Goal: Task Accomplishment & Management: Manage account settings

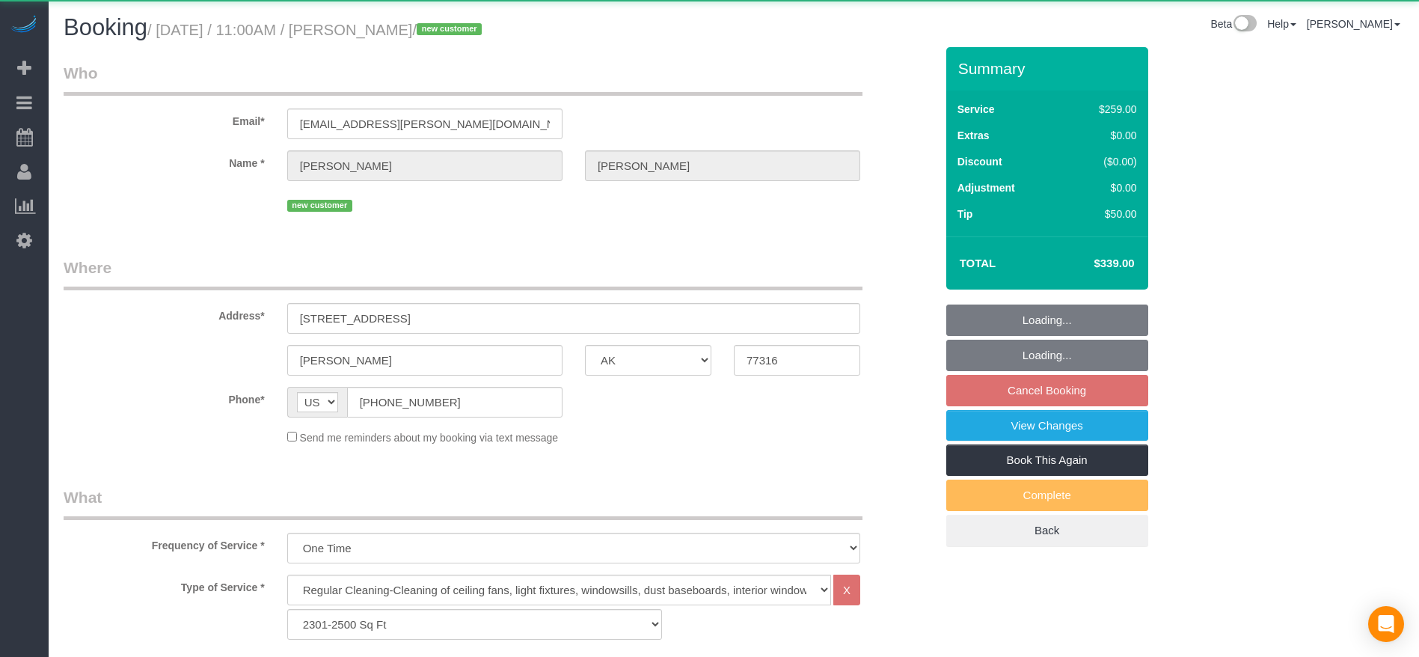
select select "[GEOGRAPHIC_DATA]"
select select "3"
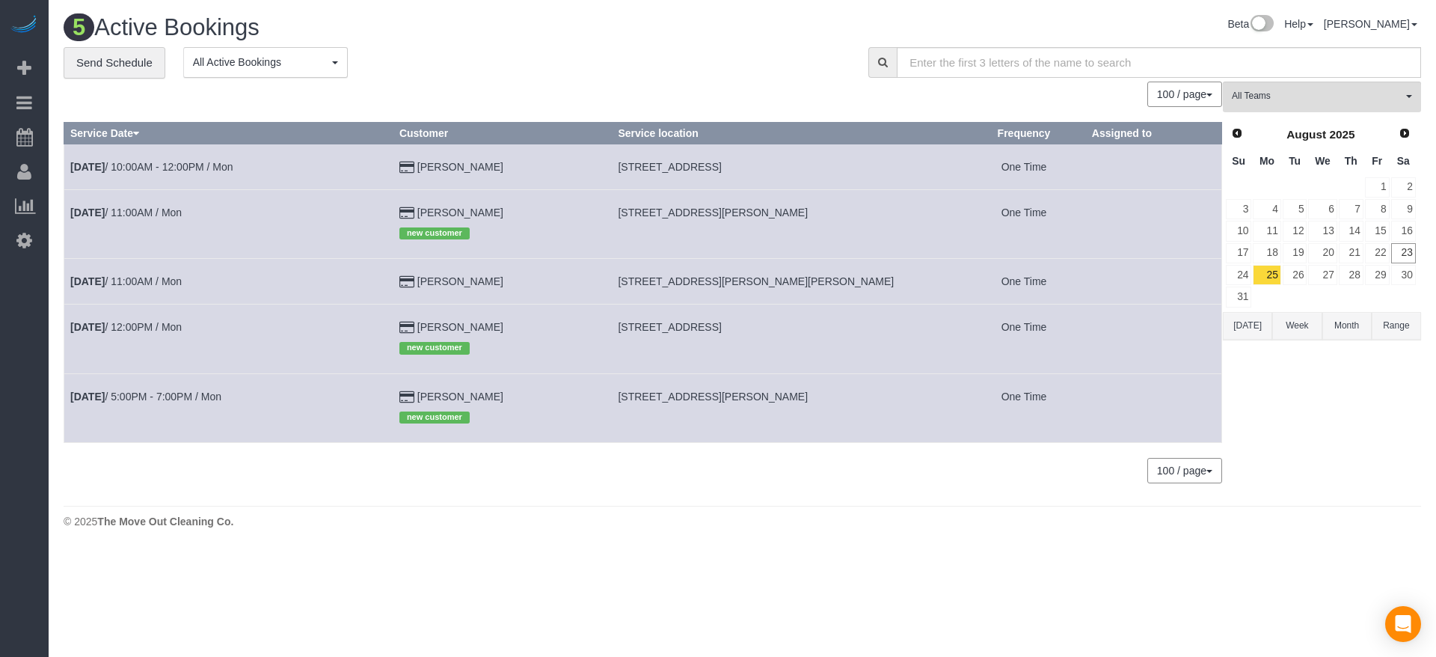
drag, startPoint x: 626, startPoint y: 165, endPoint x: 702, endPoint y: 182, distance: 78.0
click at [749, 182] on td "[STREET_ADDRESS]" at bounding box center [787, 167] width 351 height 46
drag, startPoint x: 622, startPoint y: 168, endPoint x: 825, endPoint y: 168, distance: 202.7
click at [825, 168] on td "[STREET_ADDRESS]" at bounding box center [787, 167] width 351 height 46
copy span "[STREET_ADDRESS]"
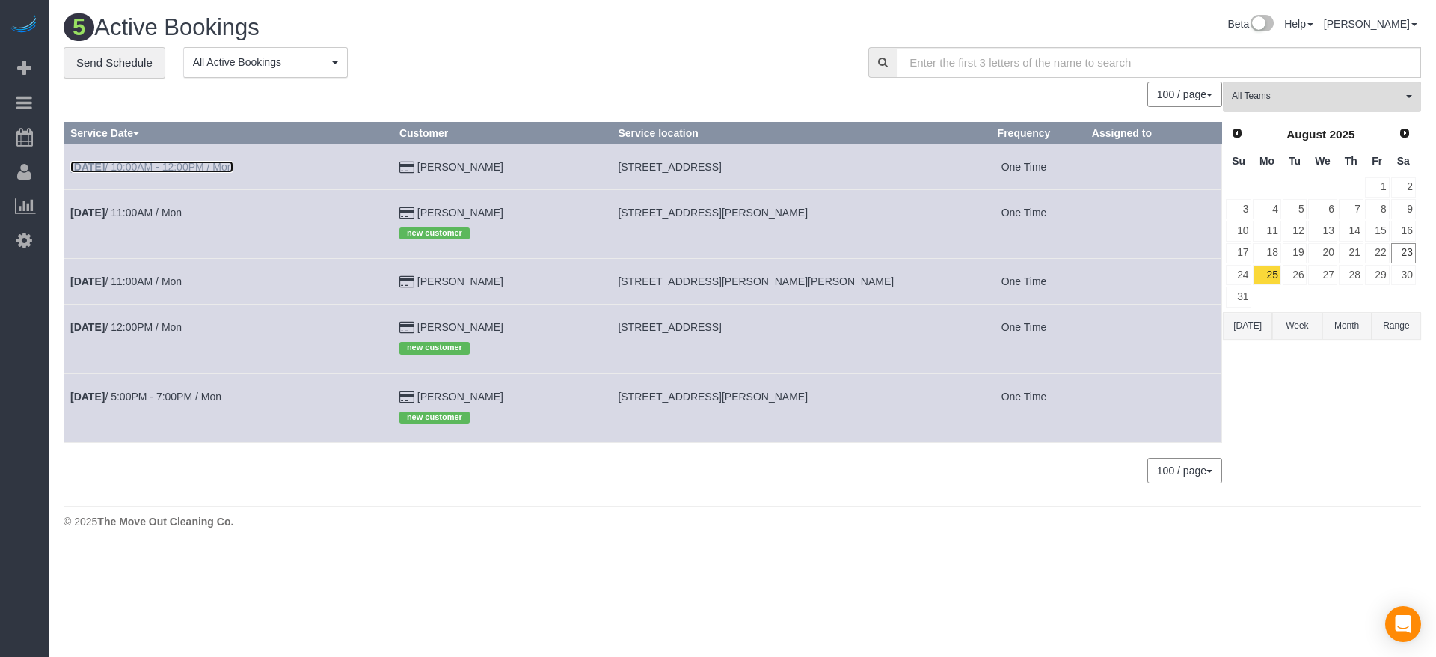
click at [192, 163] on link "[DATE] 10:00AM - 12:00PM / Mon" at bounding box center [151, 167] width 163 height 12
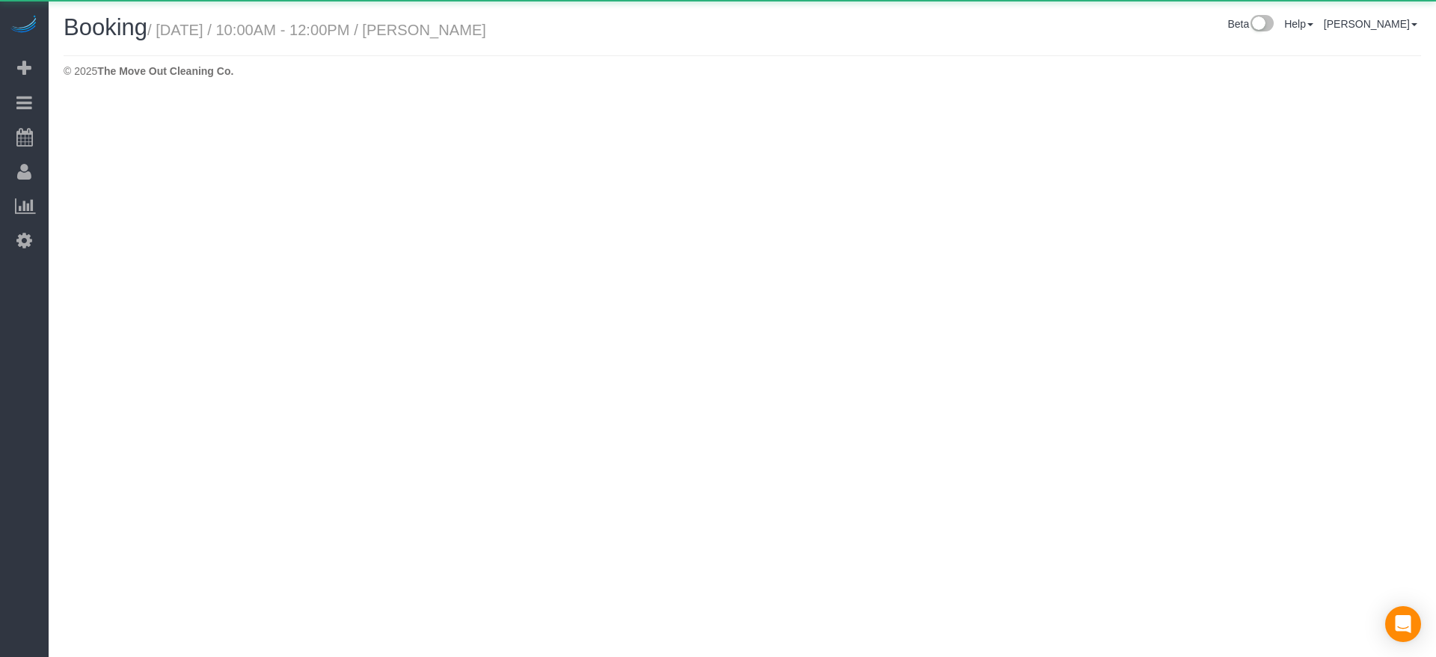
select select "[GEOGRAPHIC_DATA]"
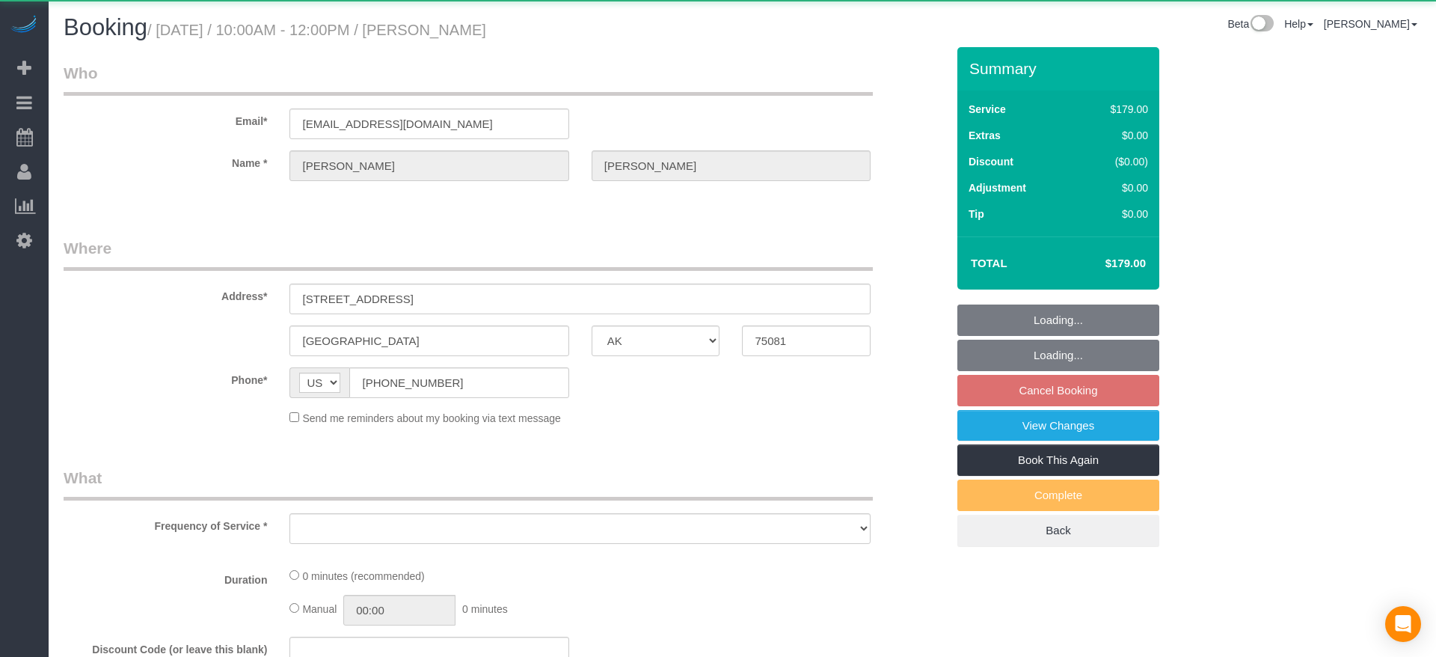
select select "string:fspay-a85618d3-7ff7-402e-a838-d70c340bba98"
select select "object:1630"
select select "3"
select select "spot27"
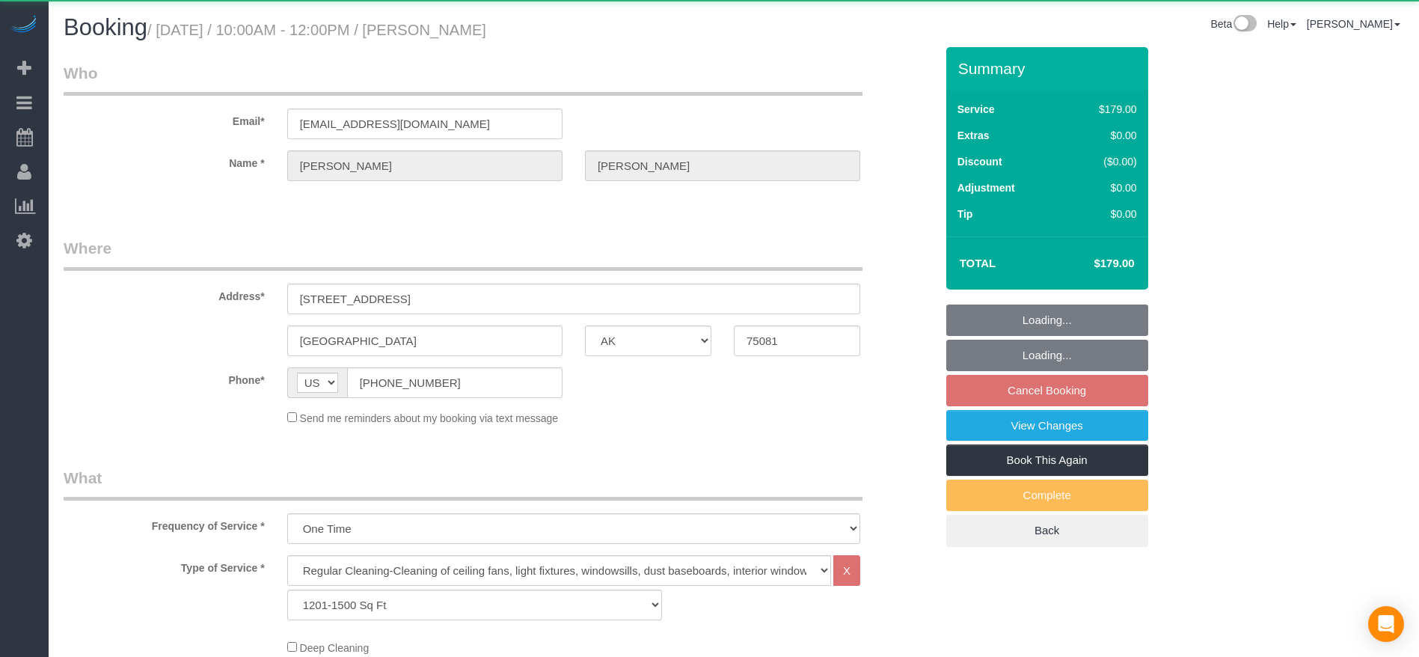
select select "object:1636"
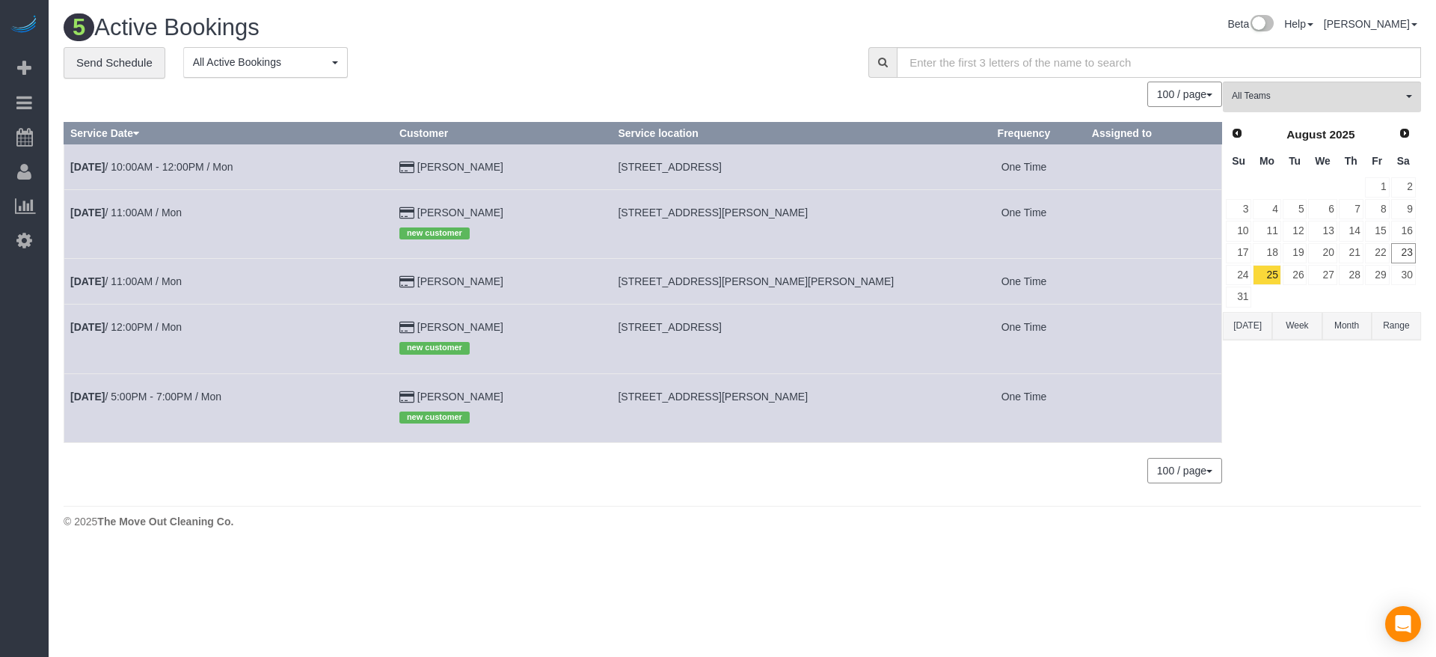
drag, startPoint x: 618, startPoint y: 160, endPoint x: 824, endPoint y: 165, distance: 206.5
click at [824, 165] on td "[STREET_ADDRESS]" at bounding box center [787, 167] width 351 height 46
copy span "[STREET_ADDRESS]"
click at [182, 282] on link "[DATE] 11:00AM / Mon" at bounding box center [125, 281] width 111 height 12
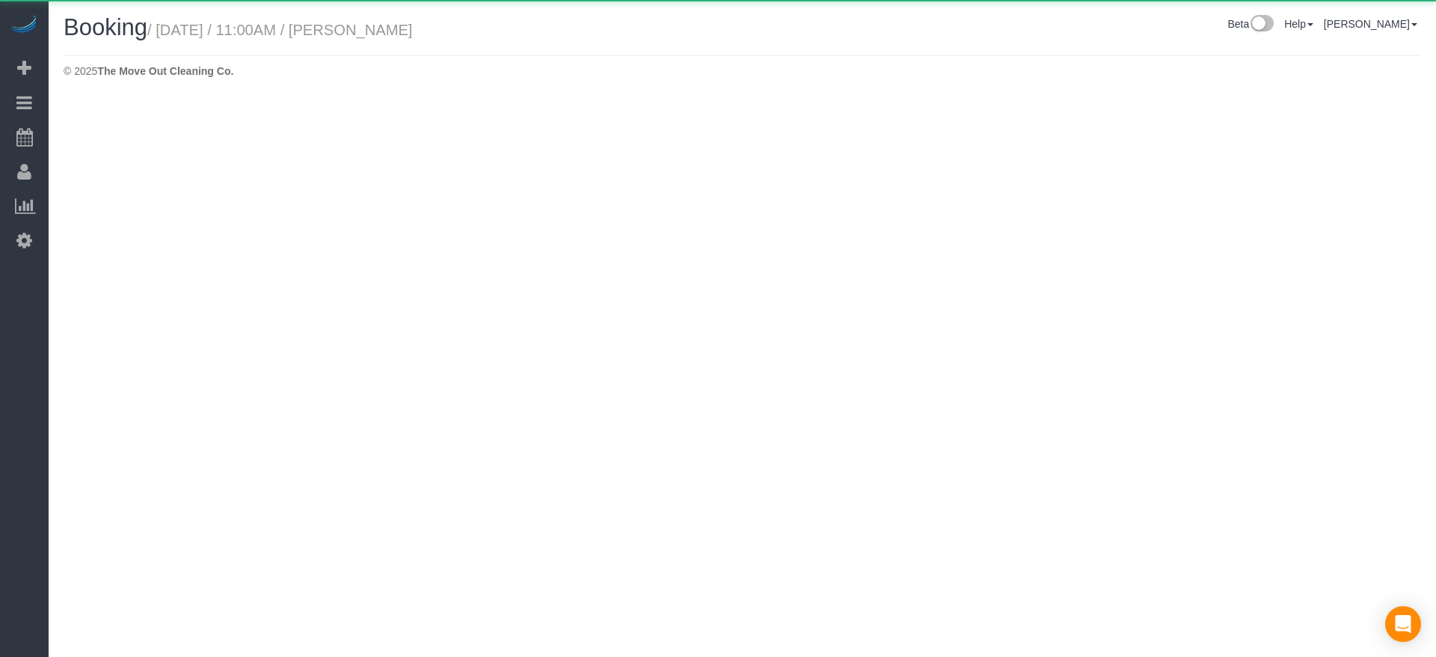
select select "[GEOGRAPHIC_DATA]"
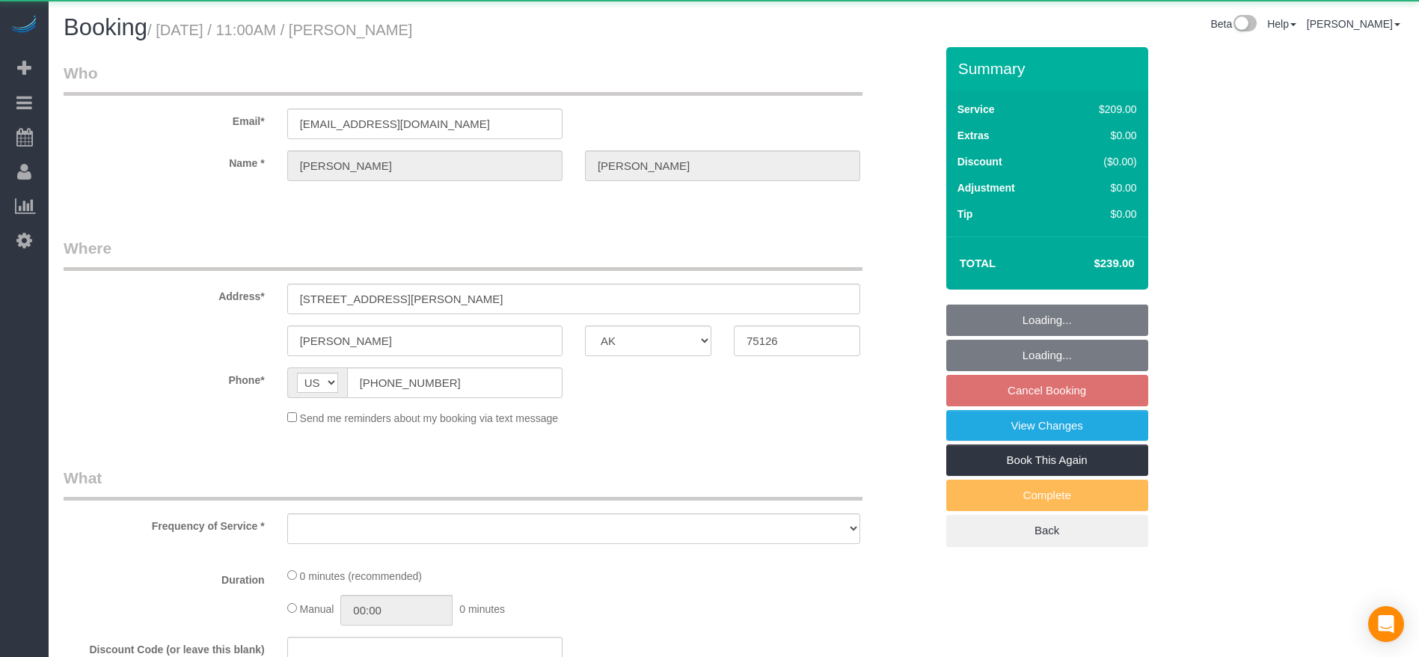
select select "object:2088"
select select "string:fspay-743b2206-3fd6-40d8-9191-6651d32f232c"
select select "object:2175"
select select "3"
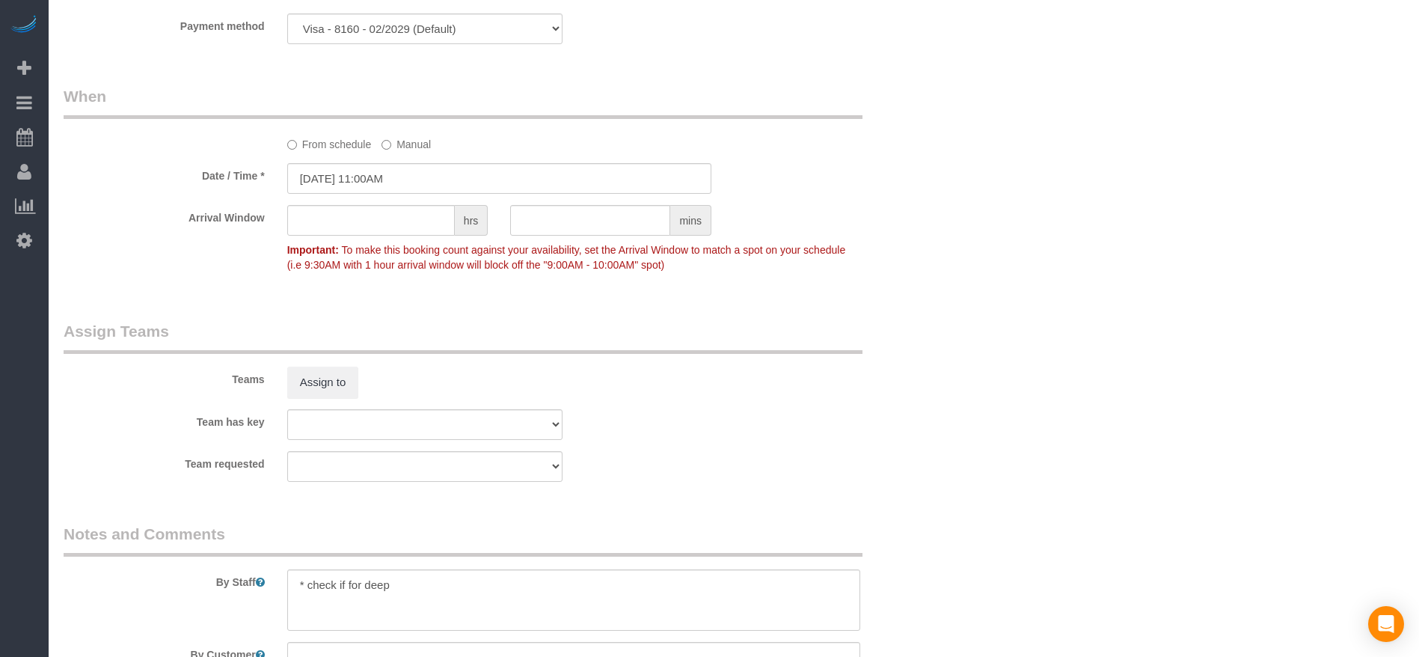
scroll to position [1010, 0]
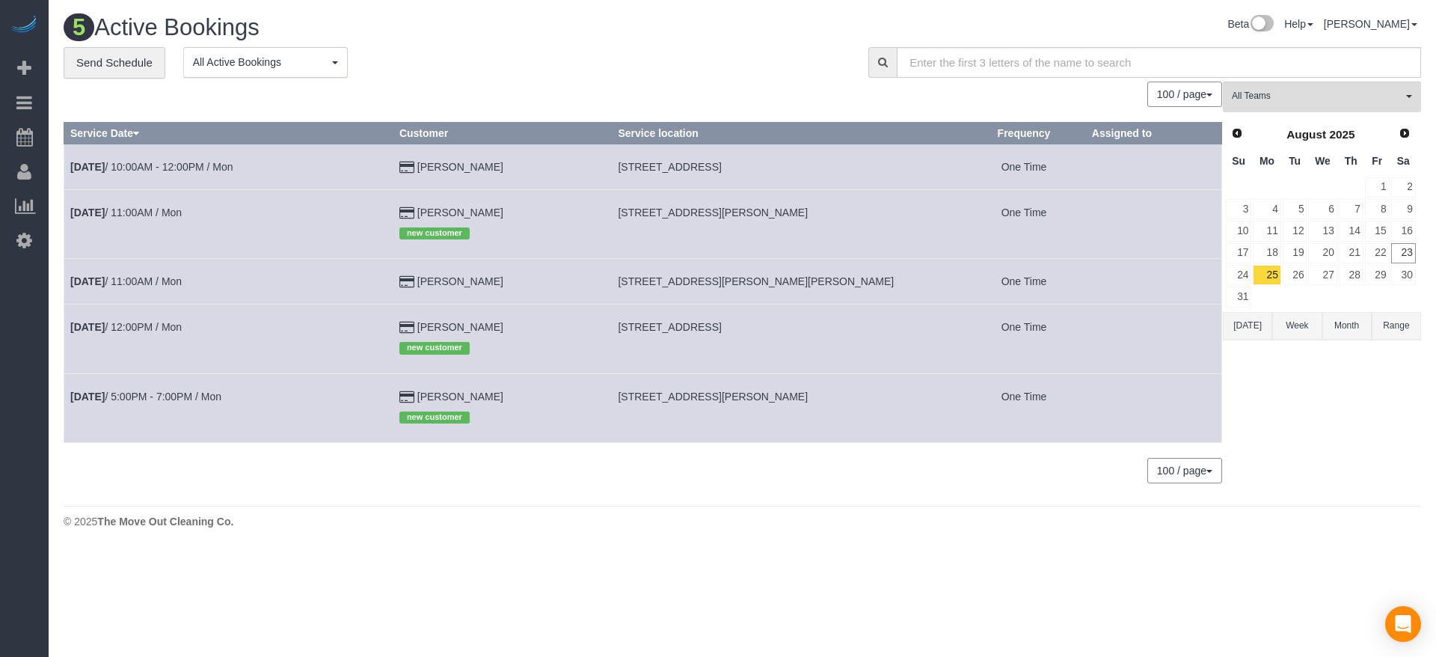
drag, startPoint x: 619, startPoint y: 166, endPoint x: 818, endPoint y: 179, distance: 199.4
click at [818, 179] on td "[STREET_ADDRESS]" at bounding box center [787, 167] width 351 height 46
copy span "[STREET_ADDRESS]"
click at [1271, 271] on link "25" at bounding box center [1267, 275] width 28 height 20
click at [1250, 326] on button "[DATE]" at bounding box center [1247, 326] width 49 height 28
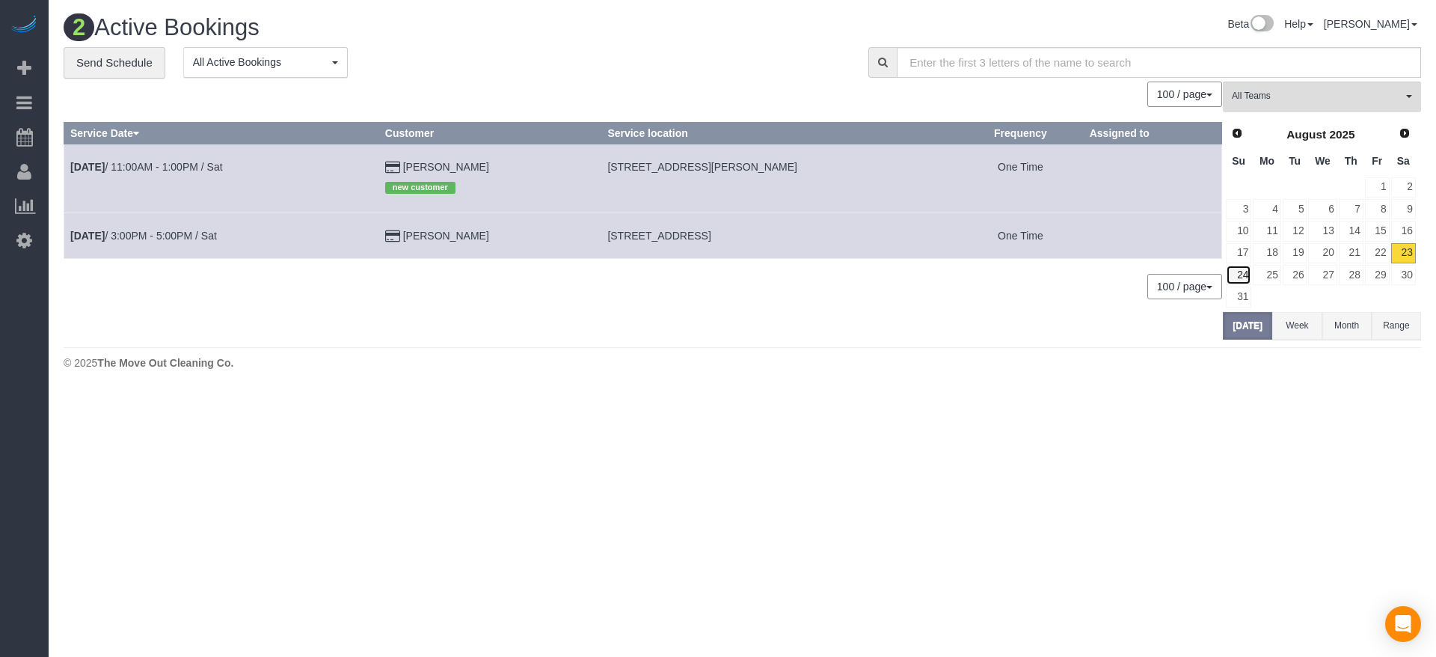
click at [1240, 268] on link "24" at bounding box center [1238, 275] width 25 height 20
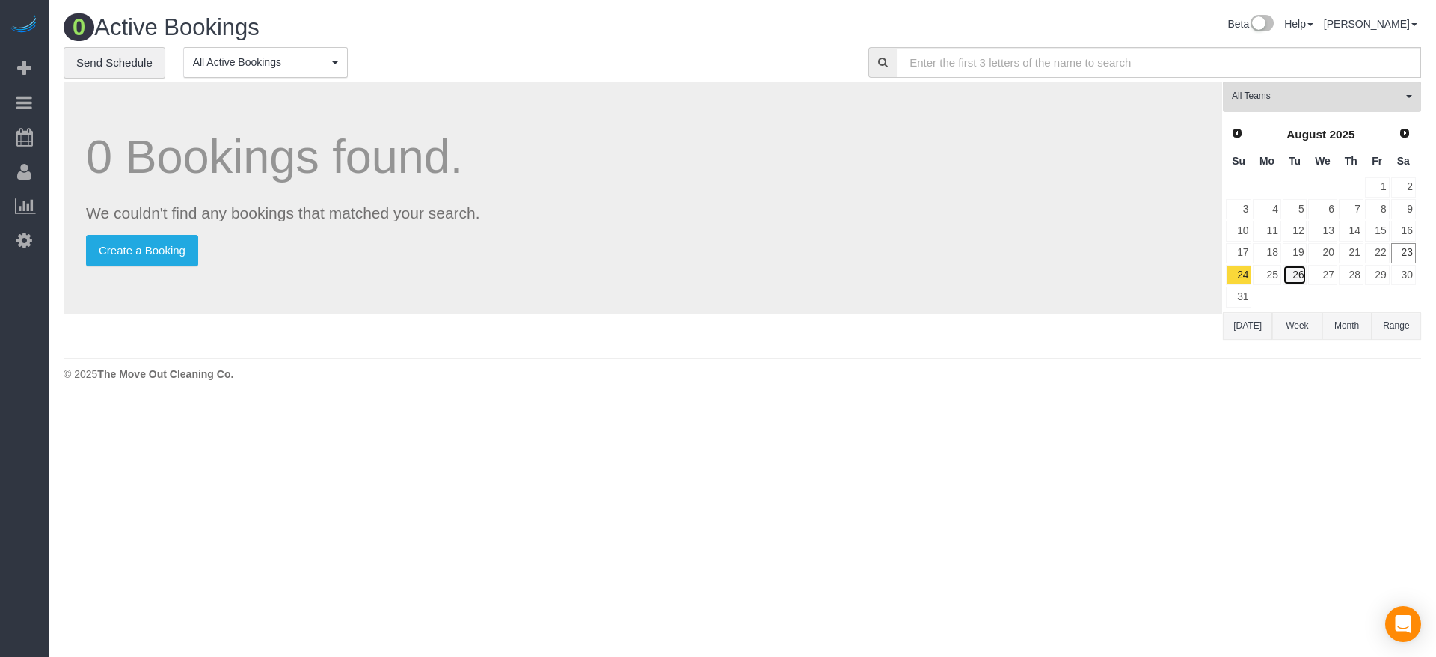
click at [1282, 270] on link "26" at bounding box center [1294, 275] width 25 height 20
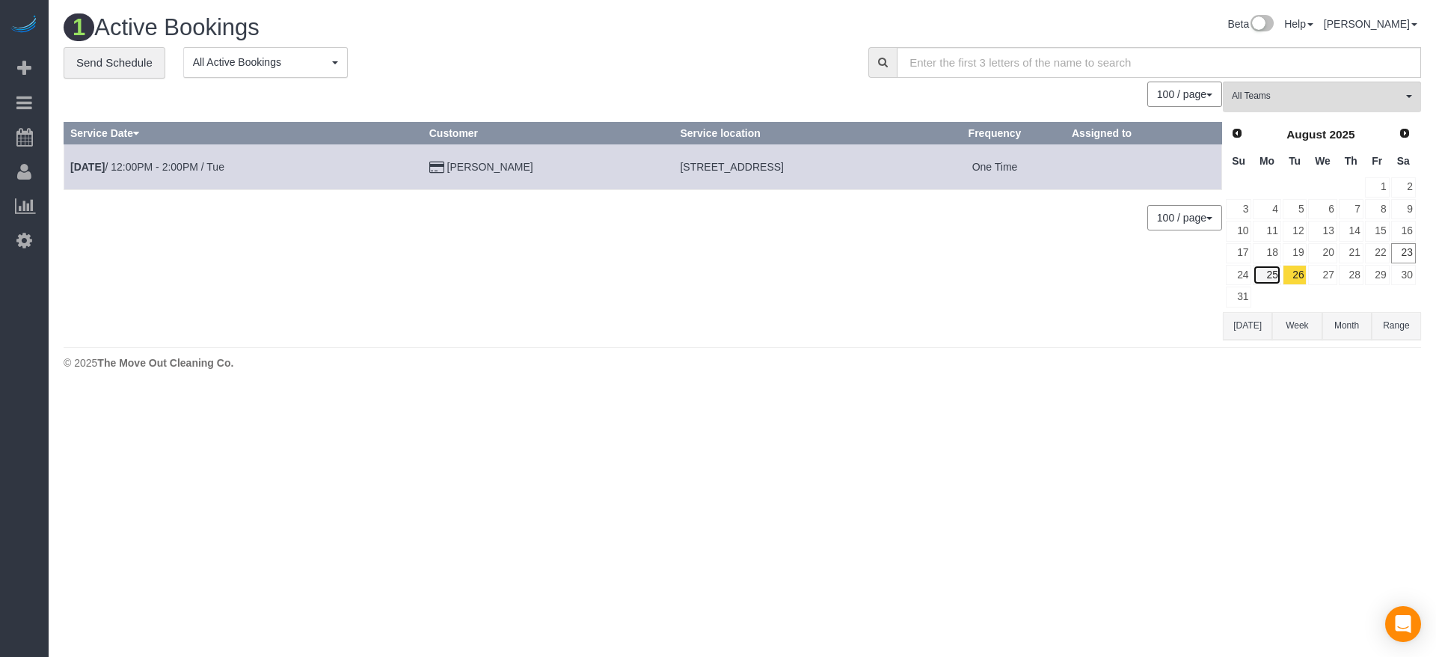
click at [1271, 277] on link "25" at bounding box center [1267, 275] width 28 height 20
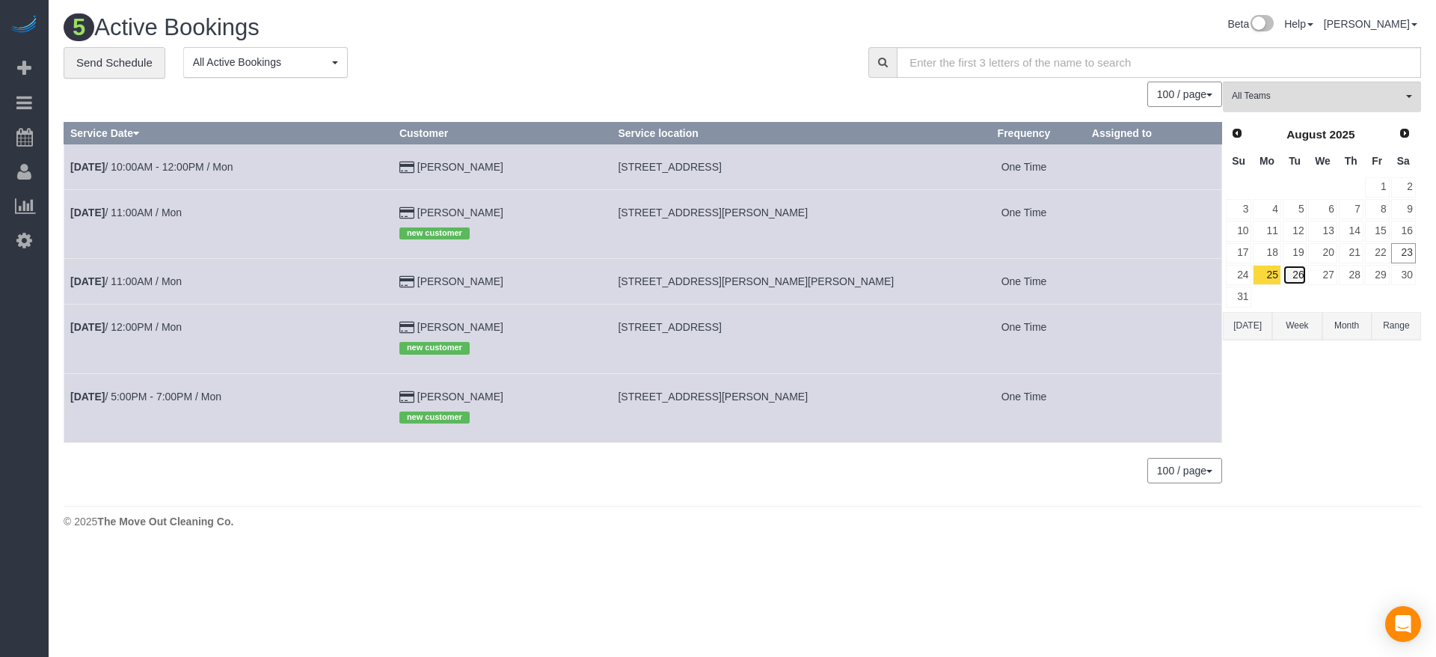
click at [1294, 271] on link "26" at bounding box center [1294, 275] width 25 height 20
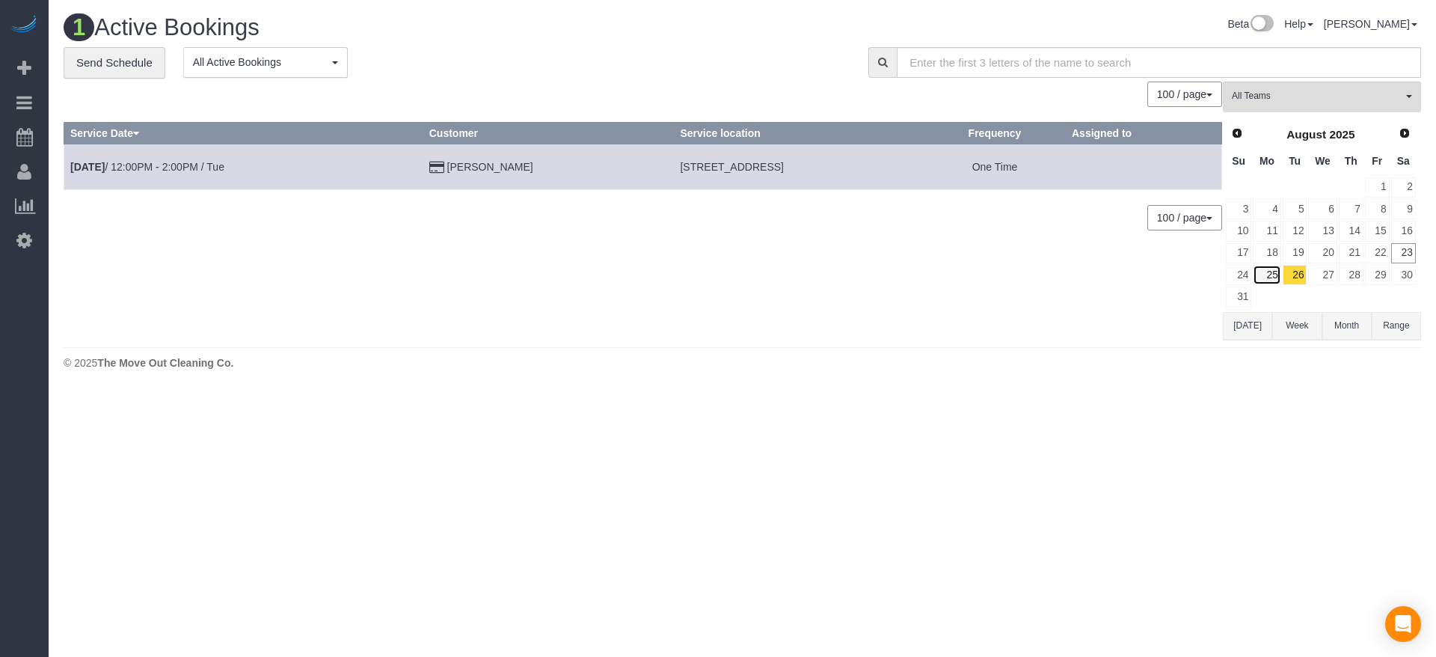
click at [1272, 270] on link "25" at bounding box center [1267, 275] width 28 height 20
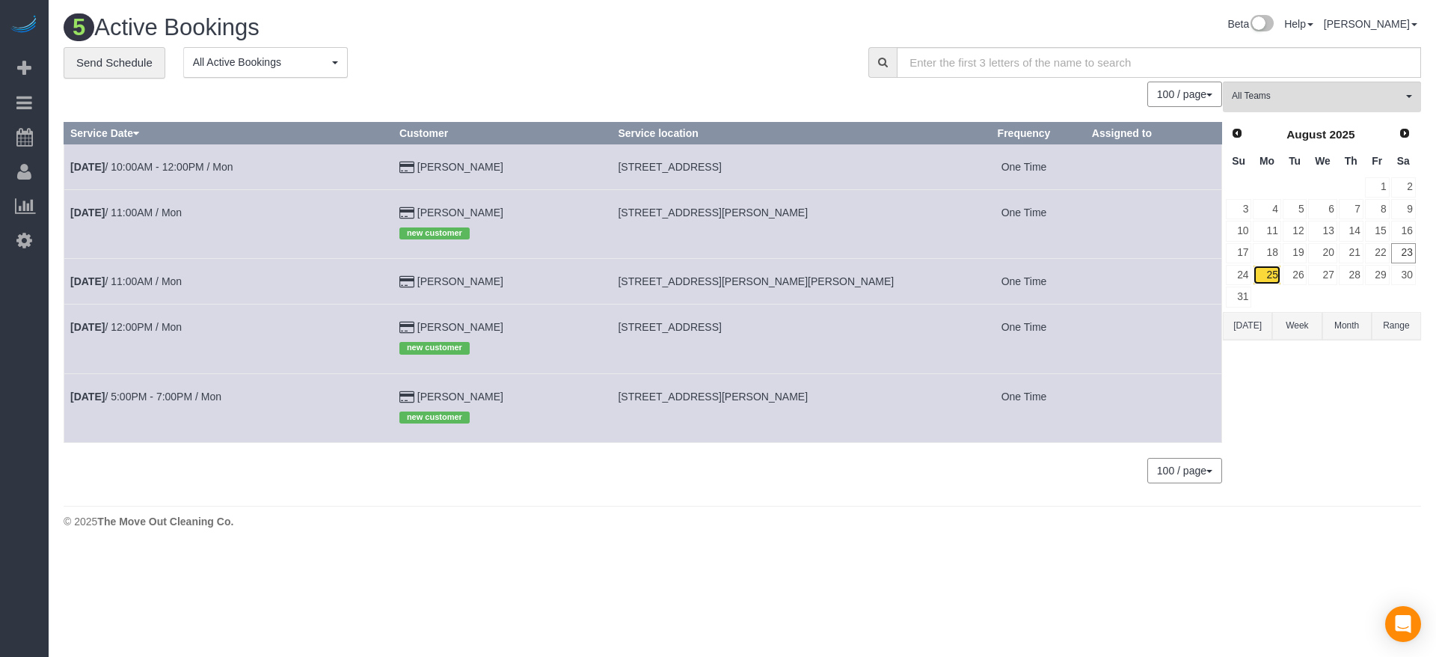
click at [1277, 275] on link "25" at bounding box center [1267, 275] width 28 height 20
click at [1240, 322] on button "[DATE]" at bounding box center [1247, 326] width 49 height 28
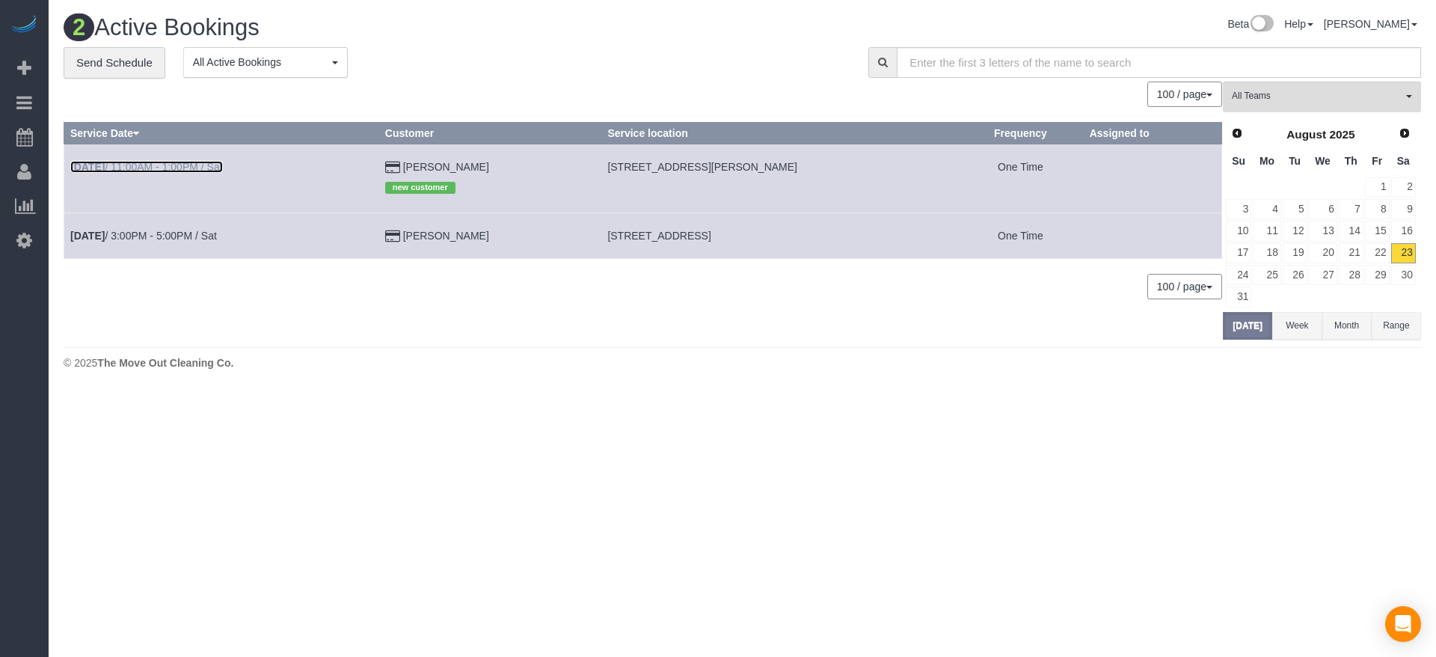
click at [223, 168] on link "[DATE] 11:00AM - 1:00PM / Sat" at bounding box center [146, 167] width 153 height 12
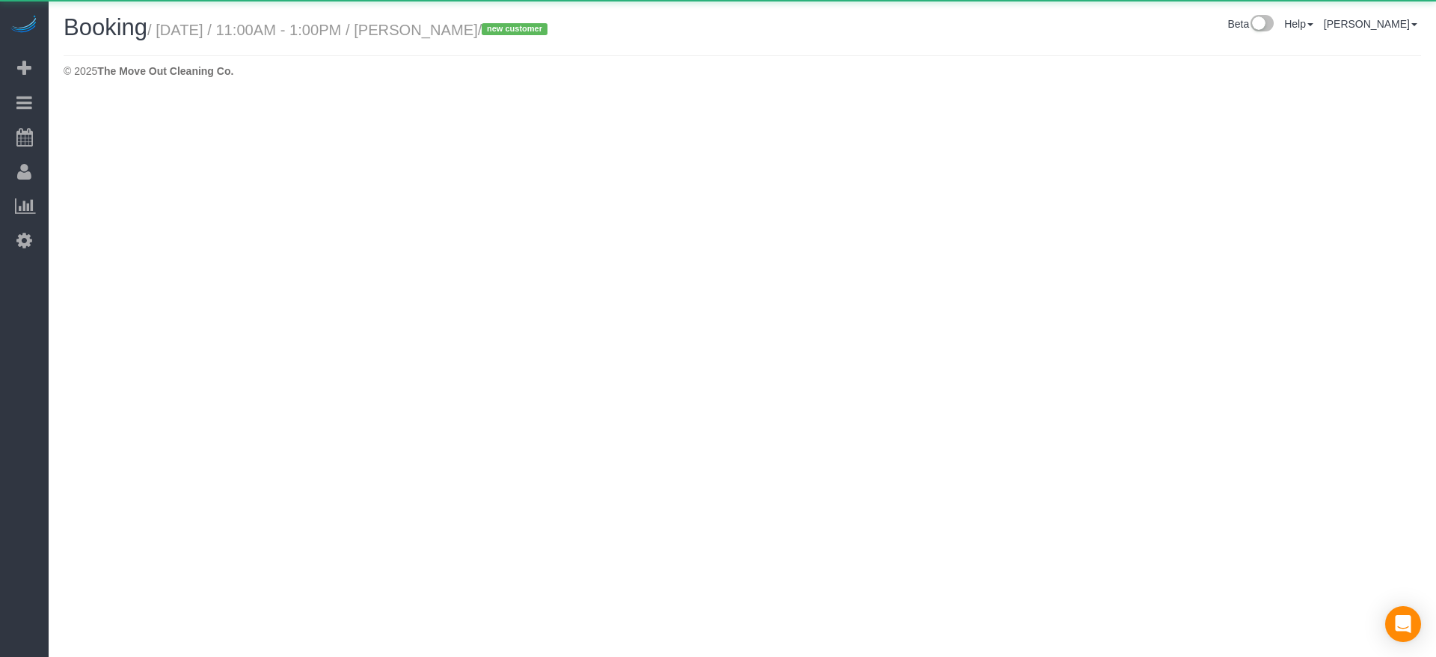
select select "[GEOGRAPHIC_DATA]"
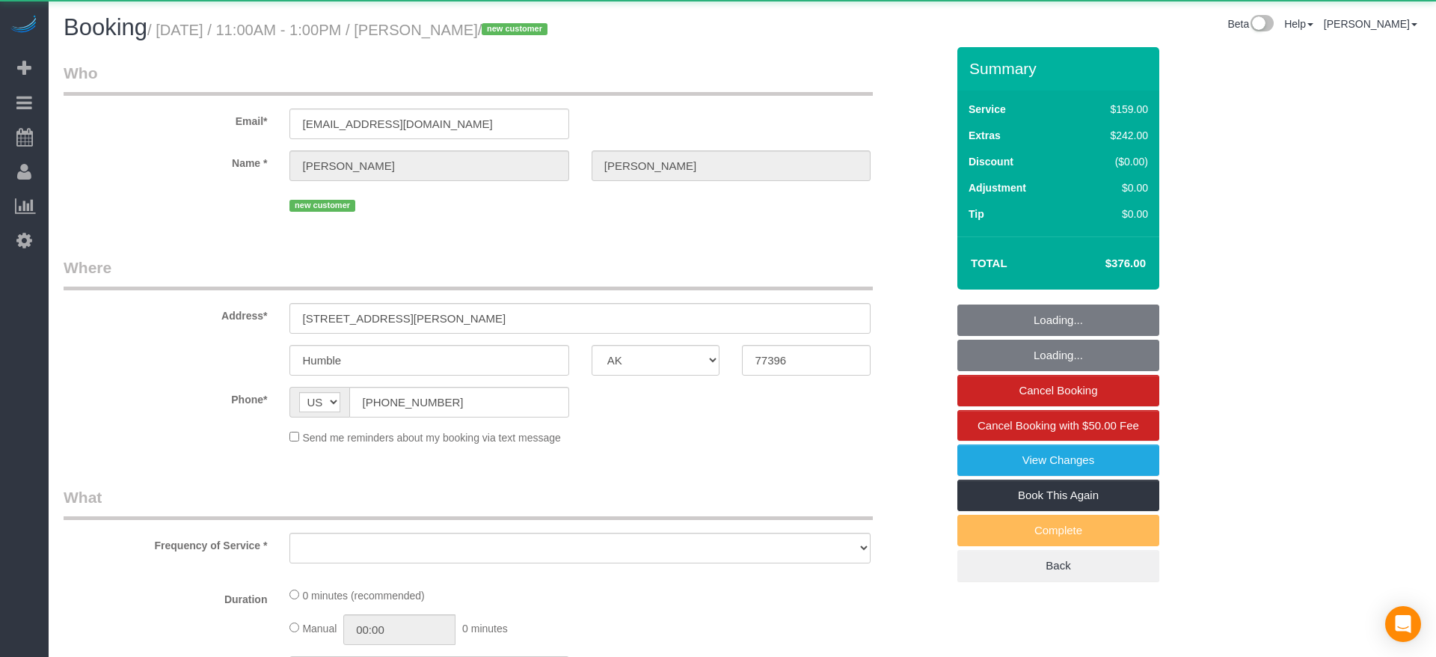
select select "string:fspay-1612162e-5ca9-4798-b4f1-1166011842cc"
select select "object:3052"
select select "3"
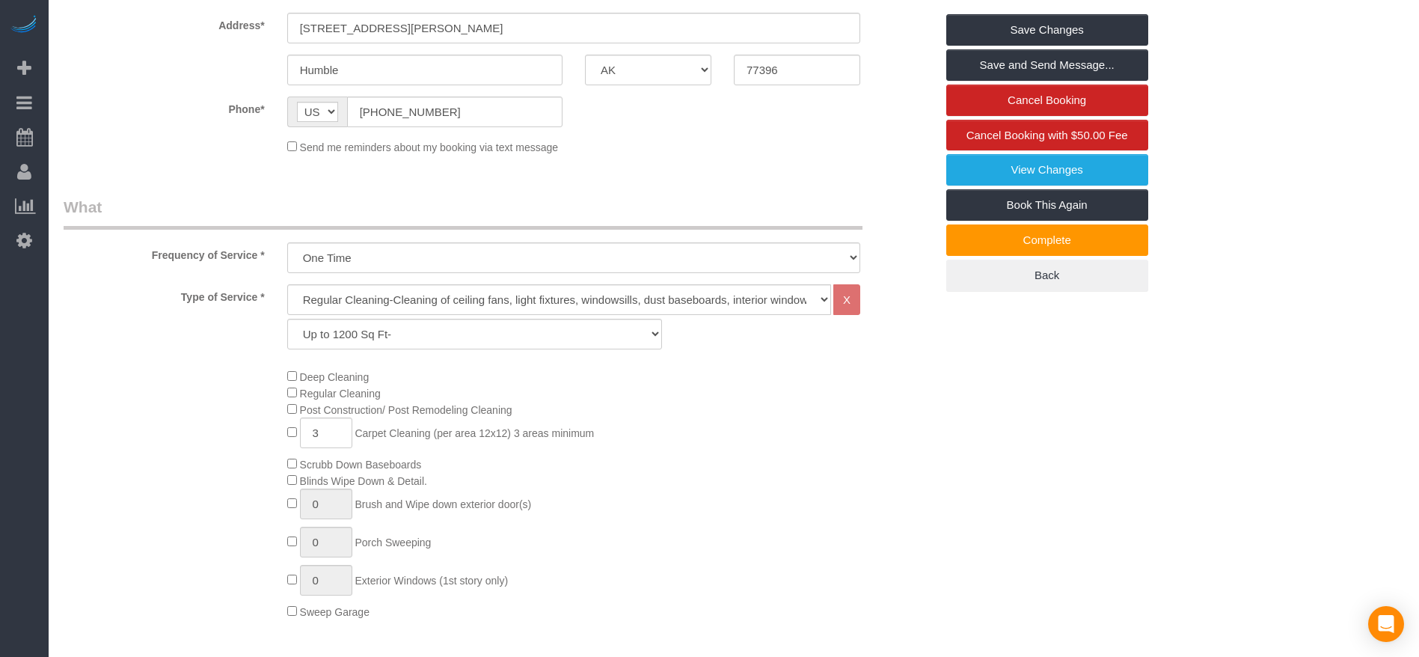
scroll to position [337, 0]
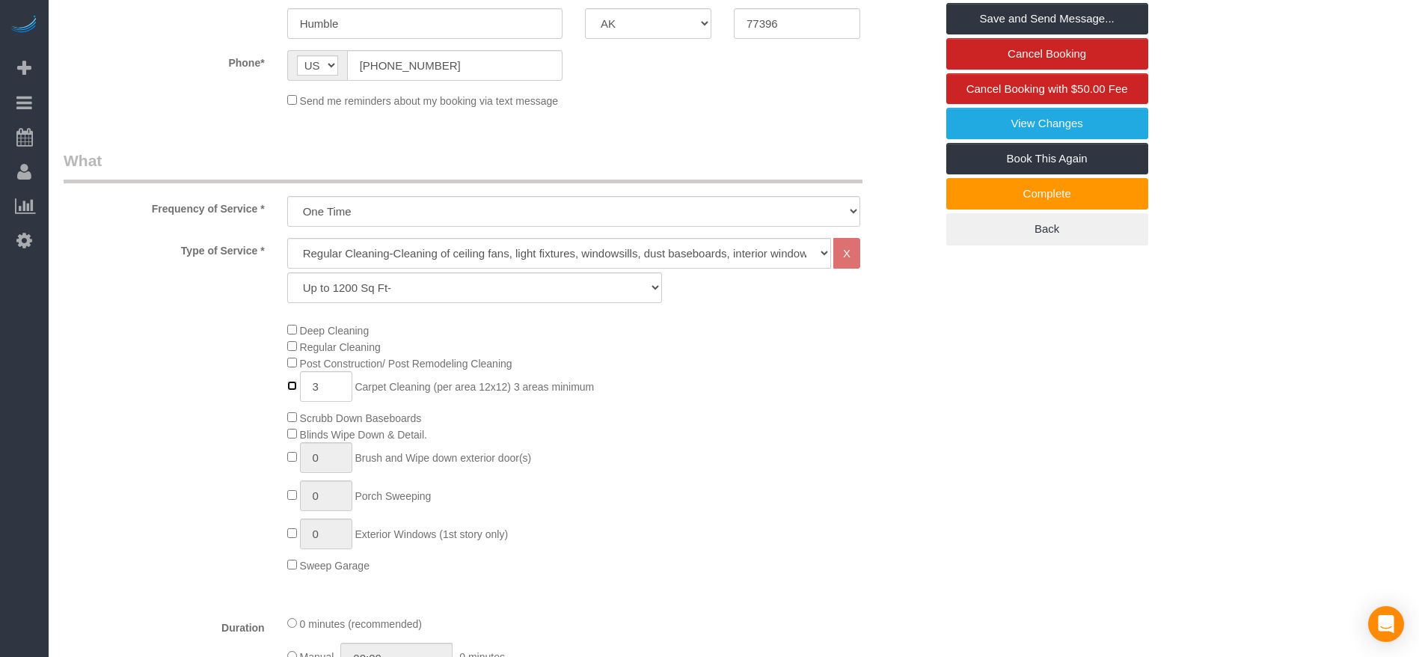
type input "0"
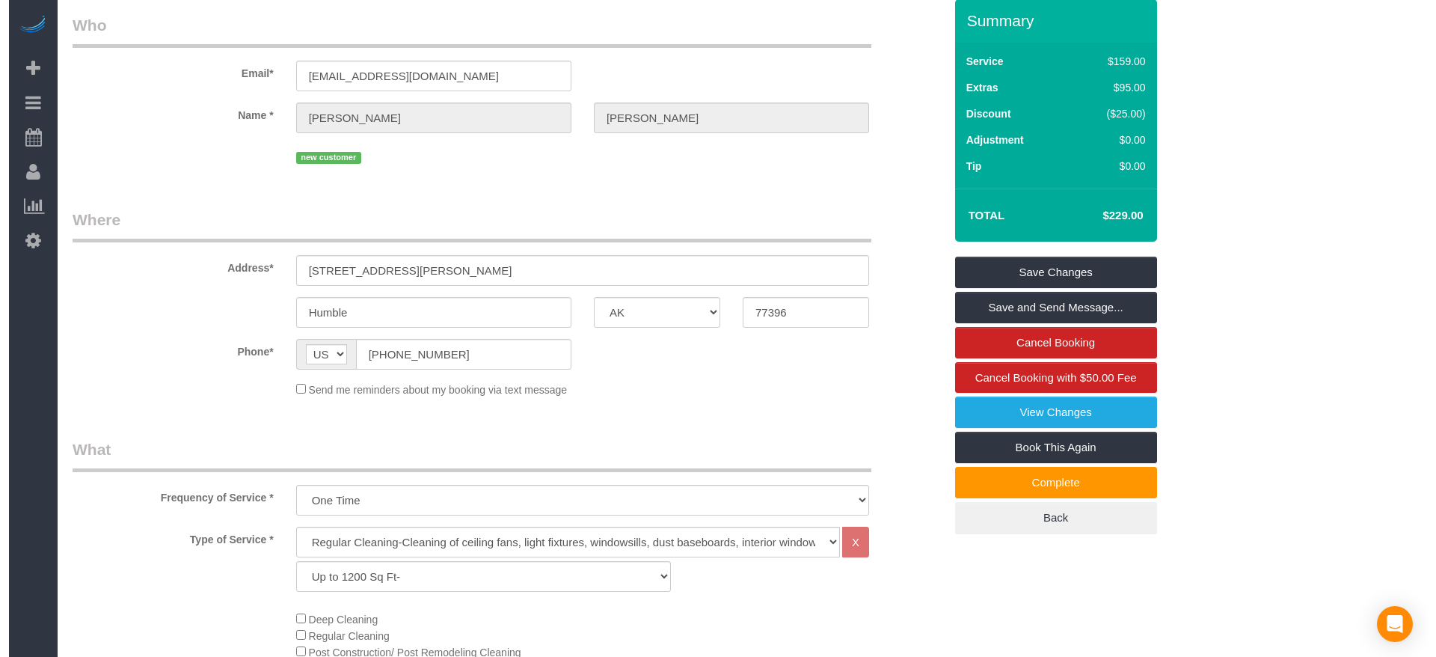
scroll to position [0, 0]
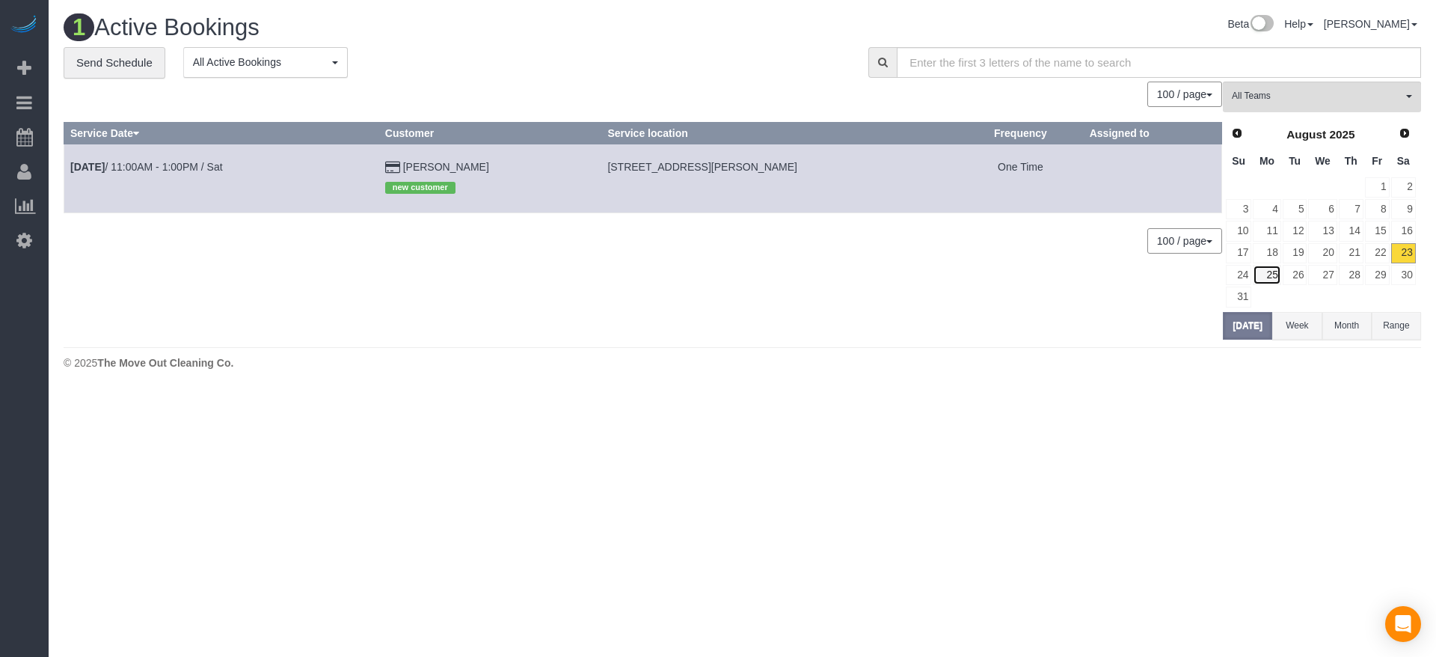
click at [1273, 277] on link "25" at bounding box center [1267, 275] width 28 height 20
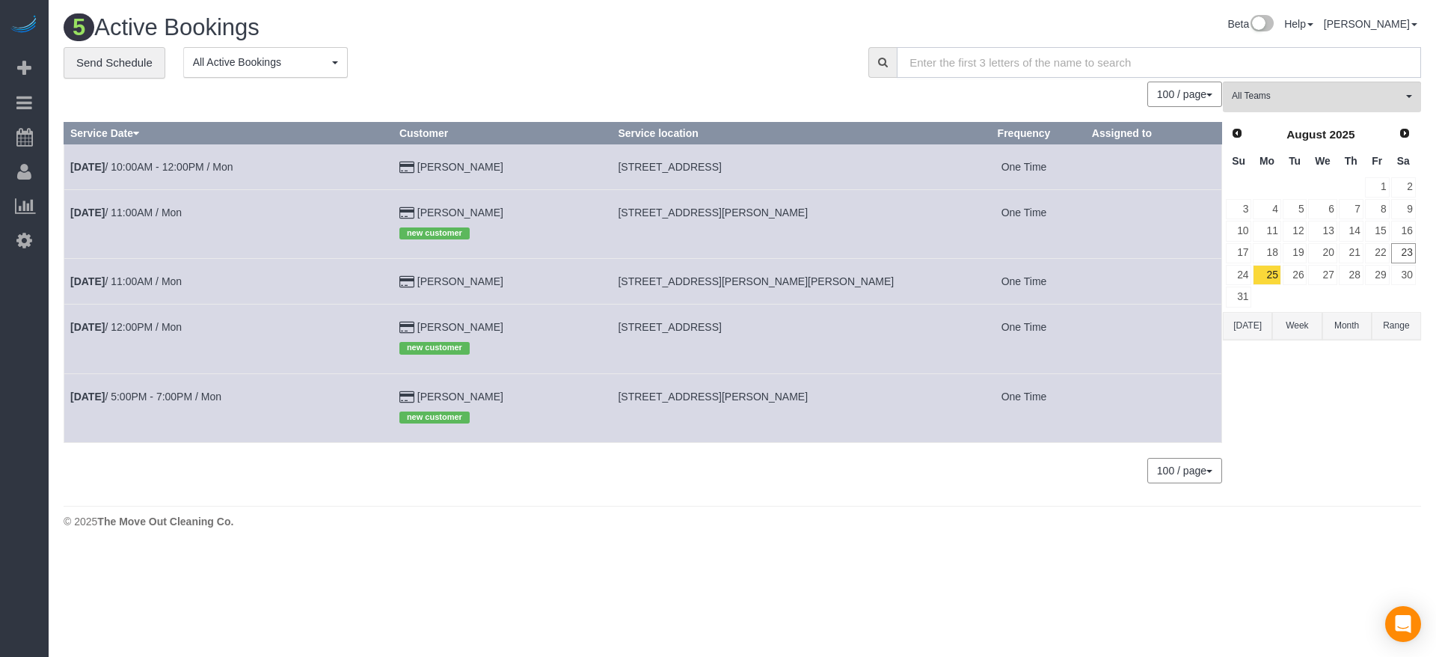
click at [1002, 58] on input "text" at bounding box center [1159, 62] width 524 height 31
paste input "[STREET_ADDRESS][PERSON_NAME]"
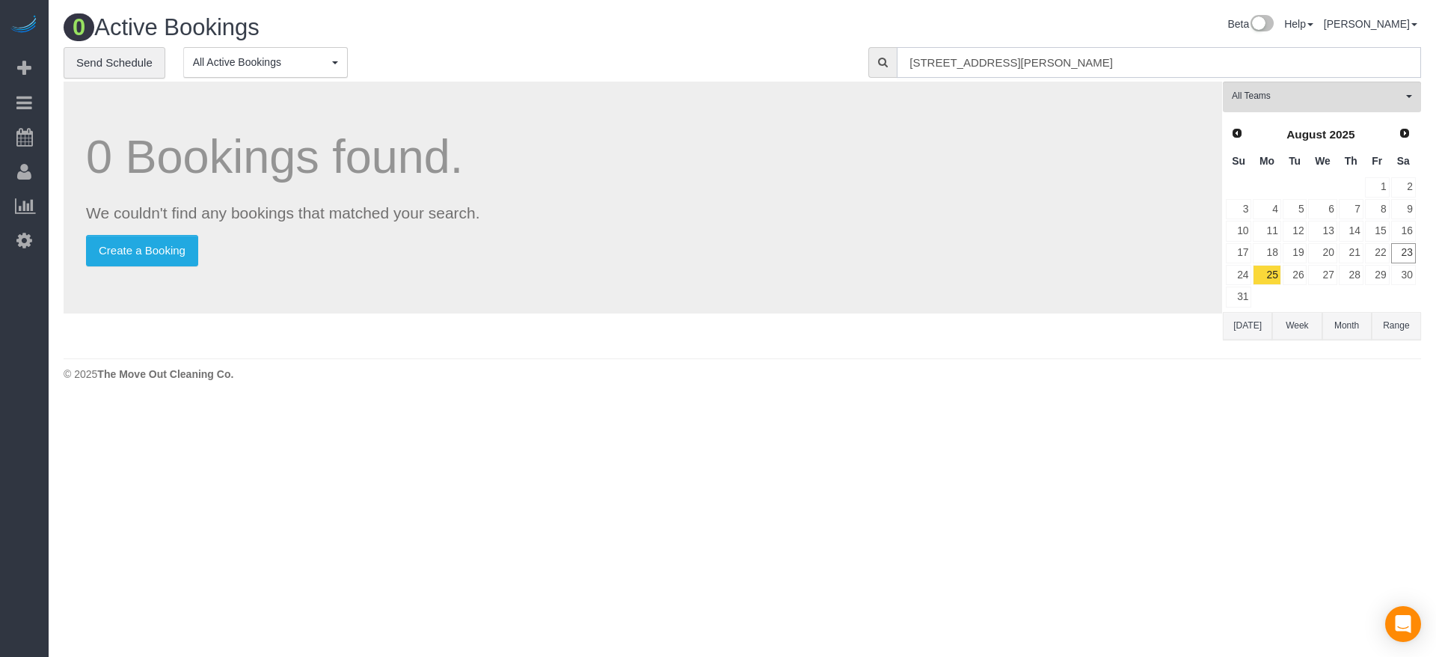
drag, startPoint x: 1000, startPoint y: 62, endPoint x: 855, endPoint y: 76, distance: 145.0
click at [855, 76] on div "**********" at bounding box center [742, 62] width 1380 height 31
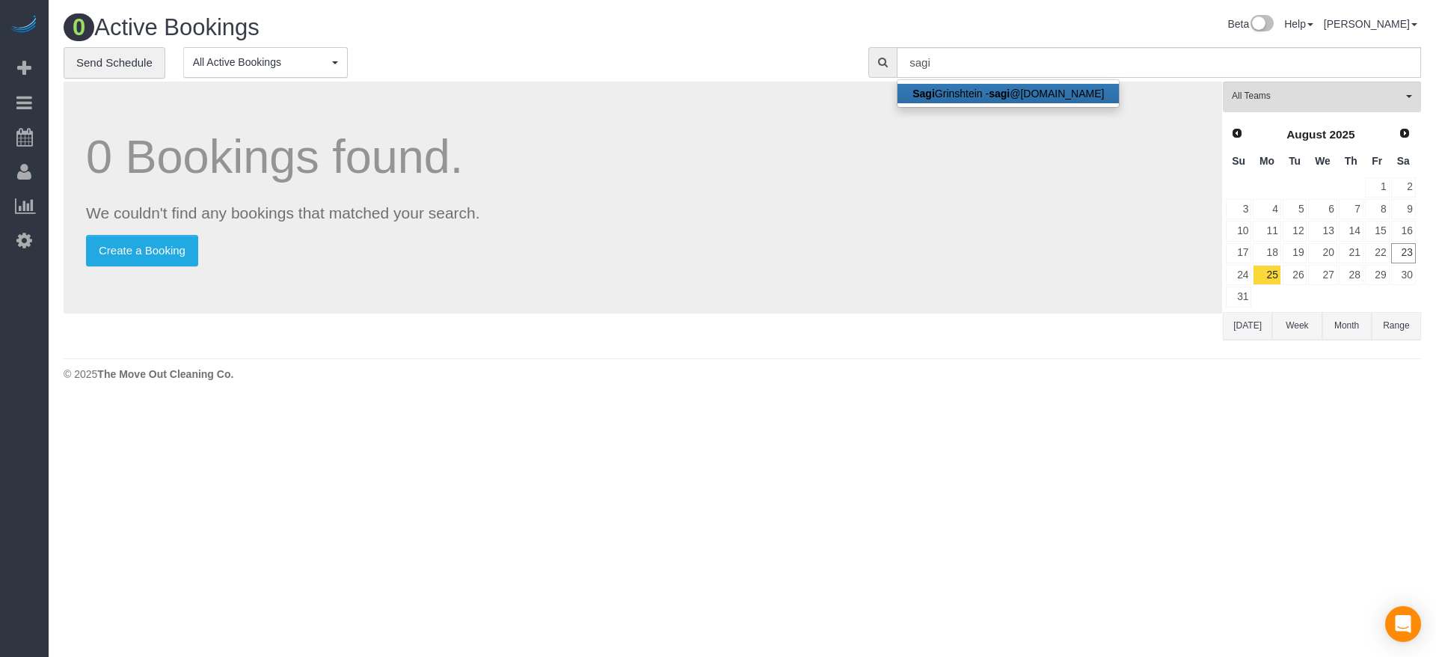
click at [976, 90] on link "[PERSON_NAME] @[DOMAIN_NAME]" at bounding box center [1007, 93] width 221 height 19
type input "[EMAIL_ADDRESS][DOMAIN_NAME]"
click at [1235, 131] on span "Prev" at bounding box center [1236, 132] width 12 height 12
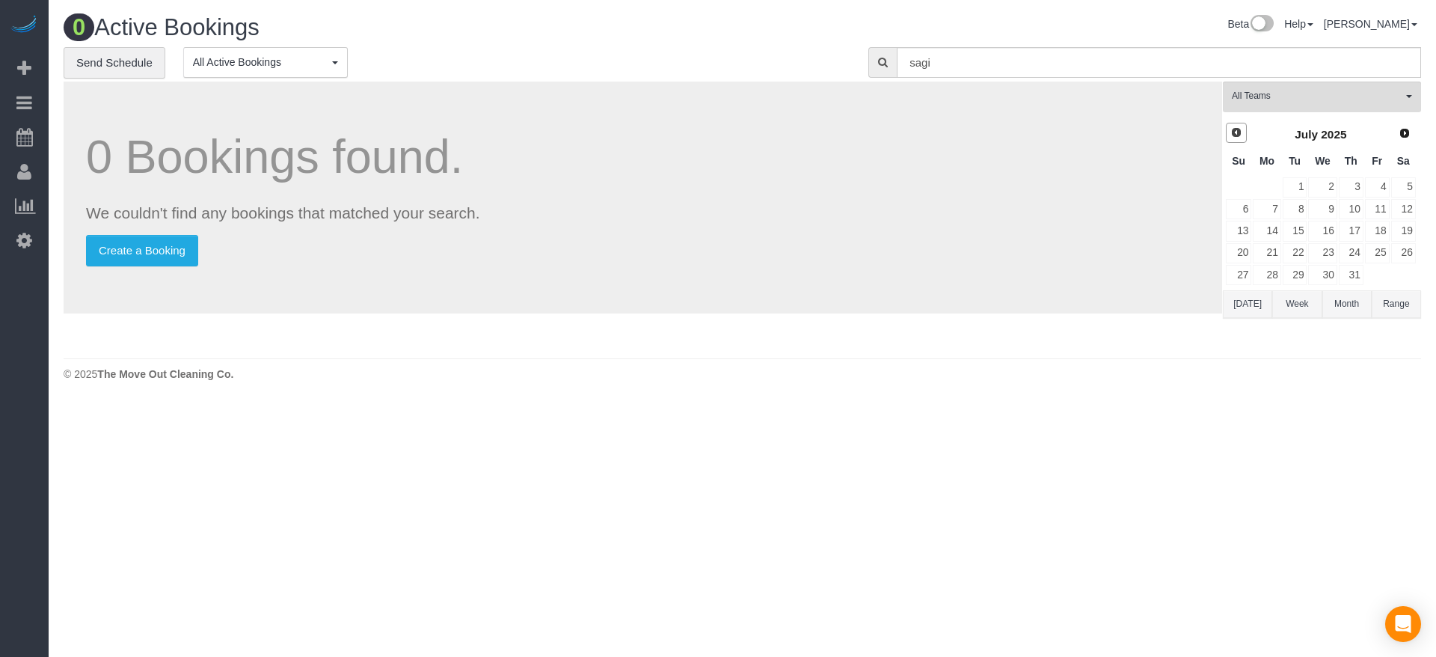
click at [1235, 131] on span "Prev" at bounding box center [1236, 132] width 12 height 12
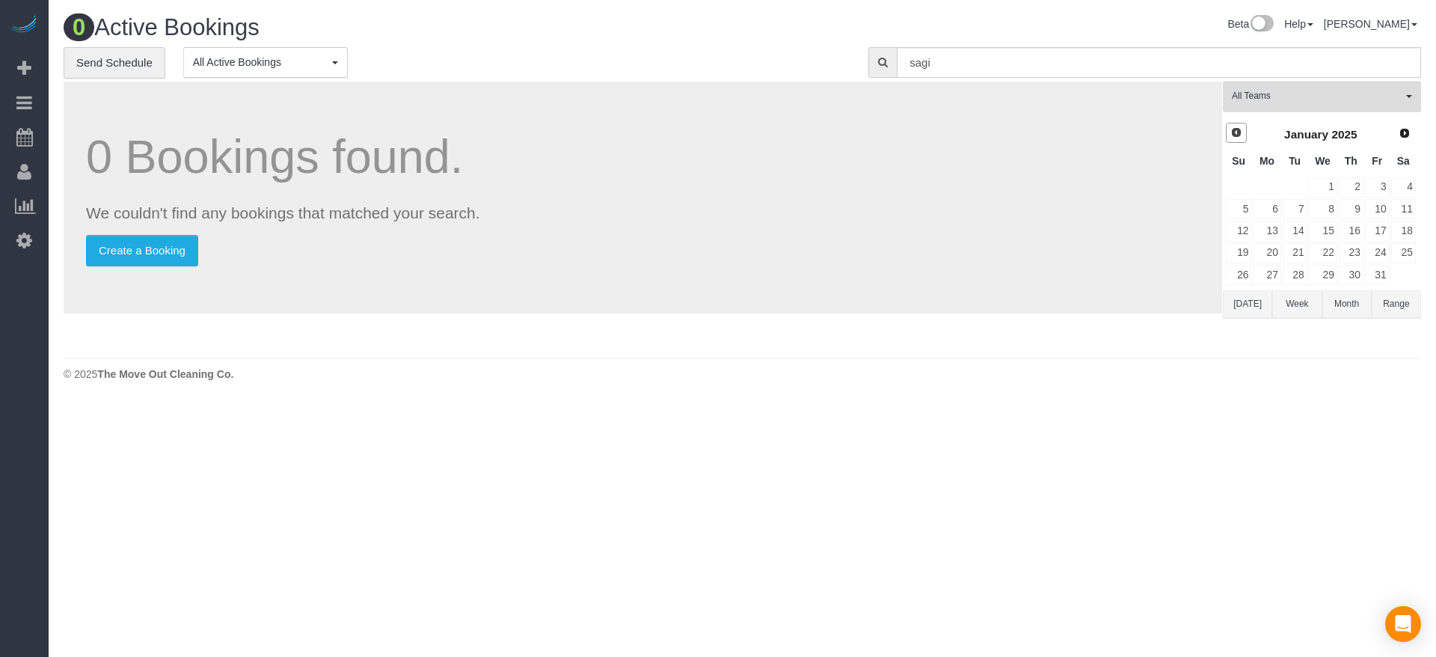
click at [1235, 131] on span "Prev" at bounding box center [1236, 132] width 12 height 12
click at [1351, 233] on link "17" at bounding box center [1351, 231] width 25 height 20
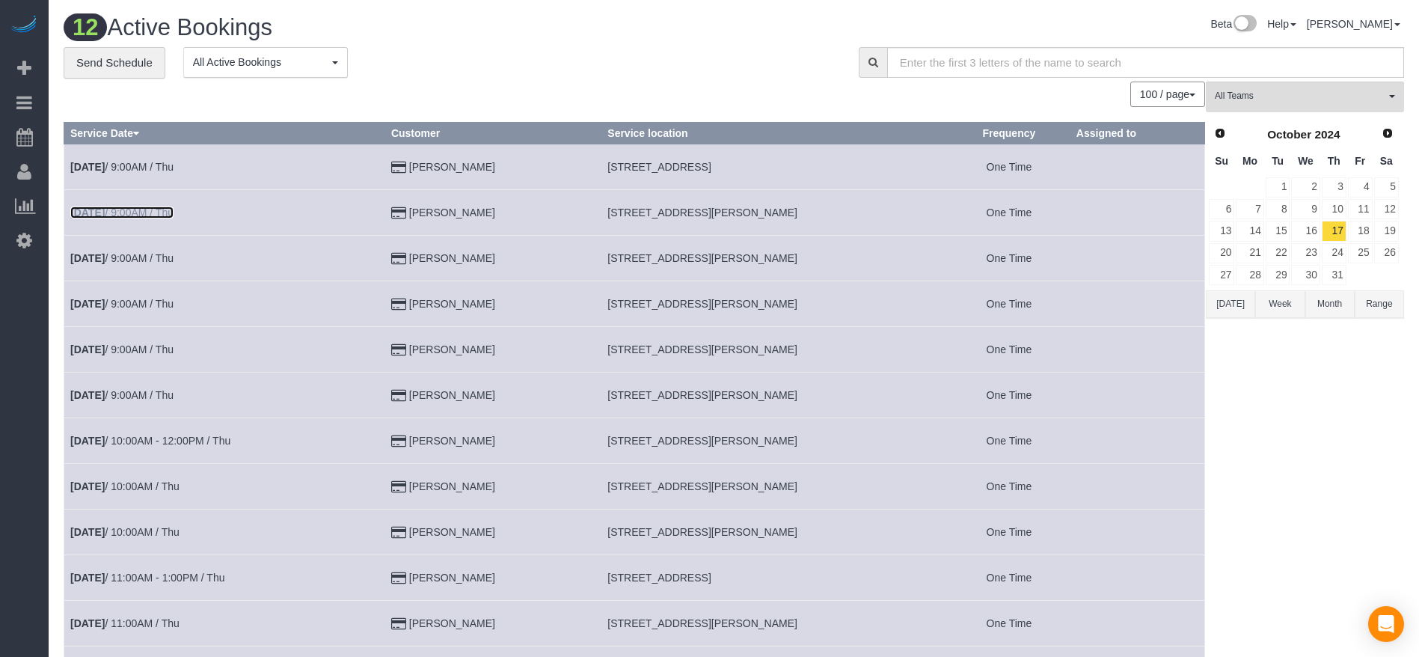
click at [156, 209] on link "[DATE] 9:00AM / Thu" at bounding box center [121, 212] width 103 height 12
